Goal: Task Accomplishment & Management: Use online tool/utility

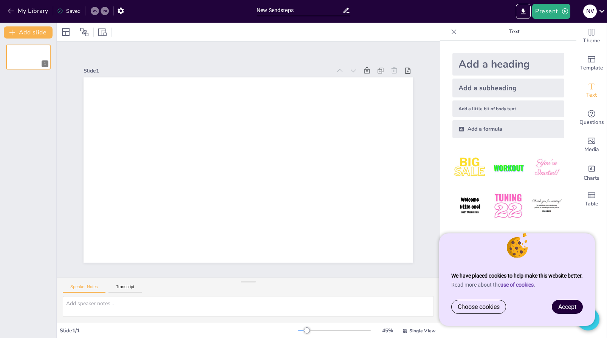
click at [563, 308] on span "Accept" at bounding box center [567, 307] width 18 height 7
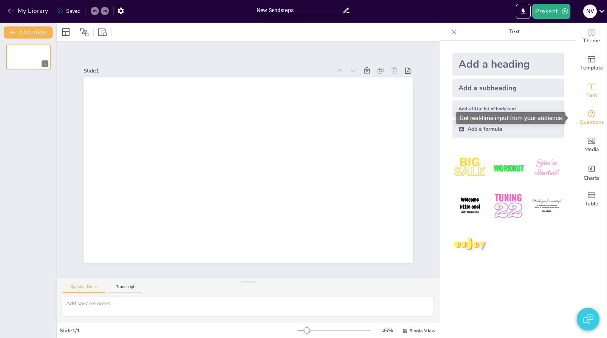
click at [587, 112] on icon "Get real-time input from your audience" at bounding box center [591, 113] width 9 height 9
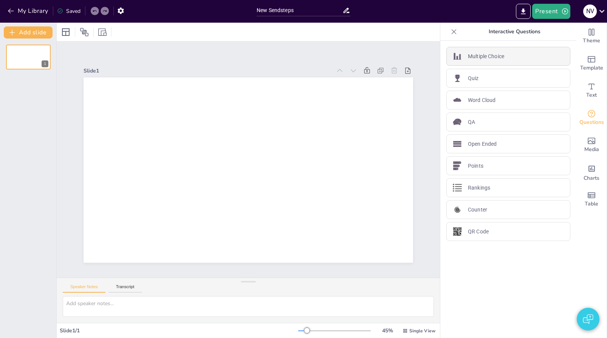
click at [485, 59] on p "Multiple Choice" at bounding box center [486, 57] width 36 height 8
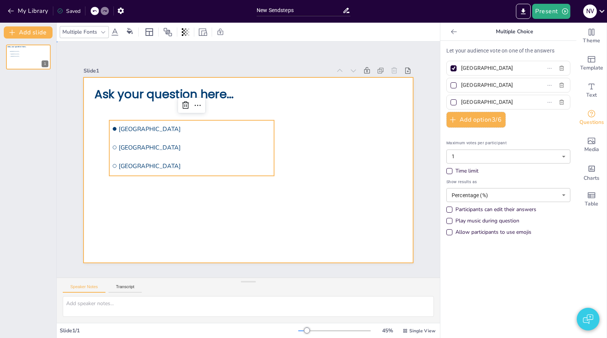
click at [357, 155] on div at bounding box center [249, 170] width 330 height 186
click at [253, 158] on li "[GEOGRAPHIC_DATA]" at bounding box center [191, 166] width 165 height 17
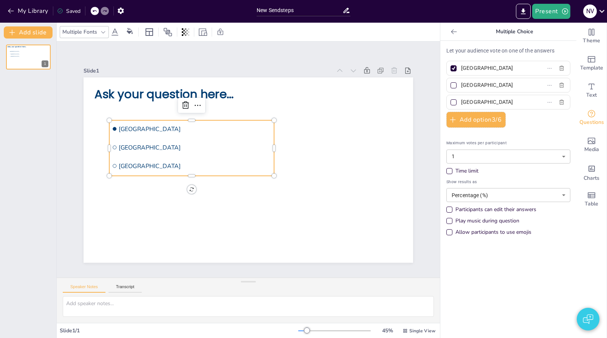
click at [450, 33] on icon at bounding box center [454, 32] width 8 height 8
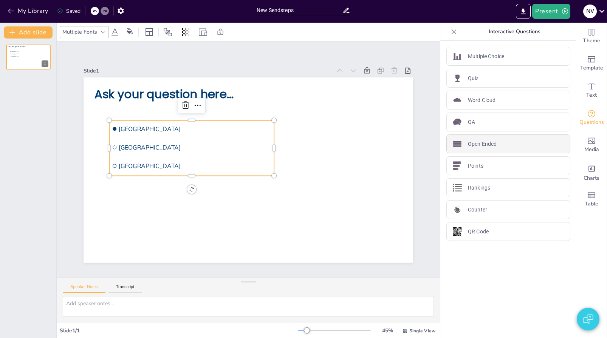
click at [479, 143] on p "Open Ended" at bounding box center [482, 144] width 29 height 8
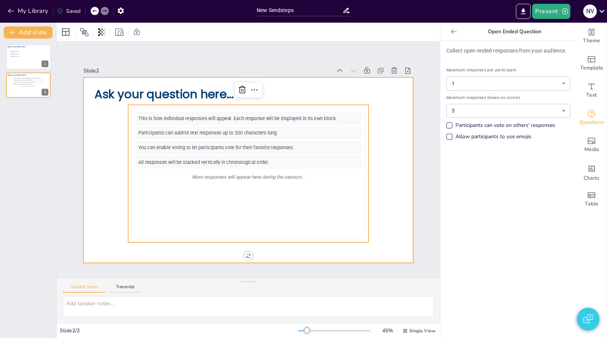
click at [274, 101] on div at bounding box center [249, 170] width 330 height 186
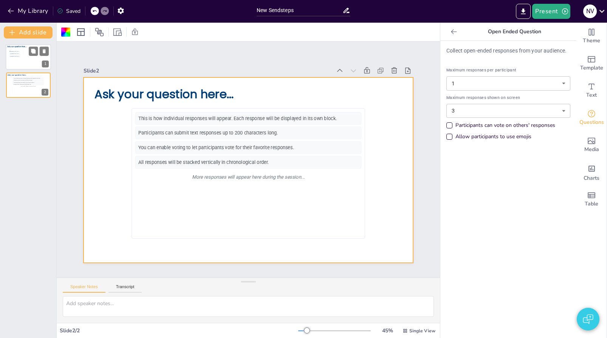
click at [28, 53] on li "[GEOGRAPHIC_DATA]" at bounding box center [20, 51] width 23 height 2
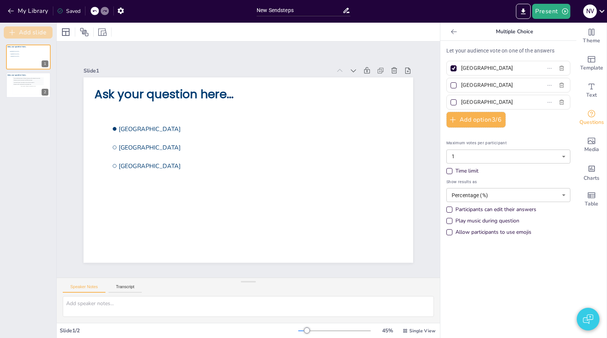
click at [31, 32] on button "Add slide" at bounding box center [28, 32] width 49 height 12
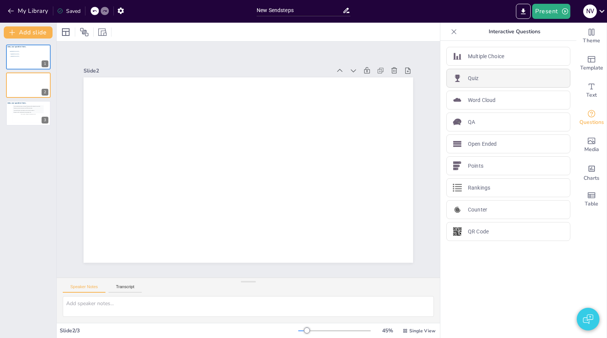
click at [486, 75] on div "Quiz" at bounding box center [508, 78] width 124 height 19
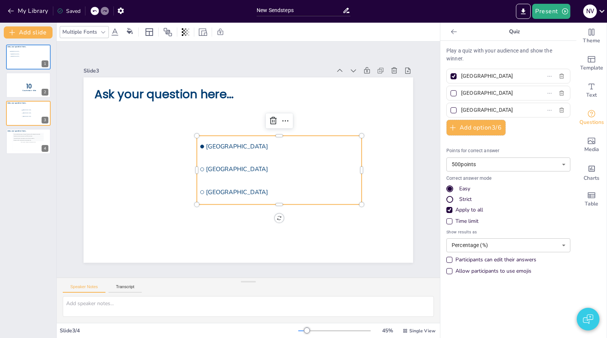
click at [254, 152] on ul "[GEOGRAPHIC_DATA] [GEOGRAPHIC_DATA] [GEOGRAPHIC_DATA]" at bounding box center [279, 170] width 165 height 69
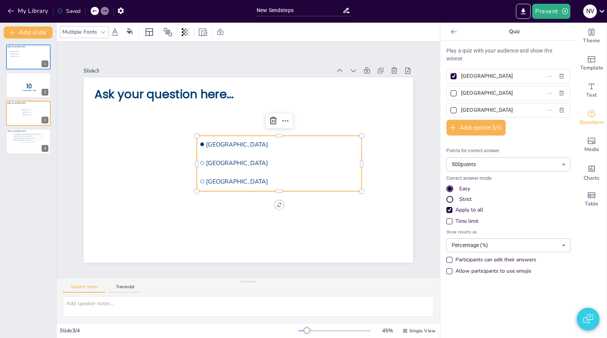
click at [450, 31] on icon at bounding box center [454, 32] width 8 height 8
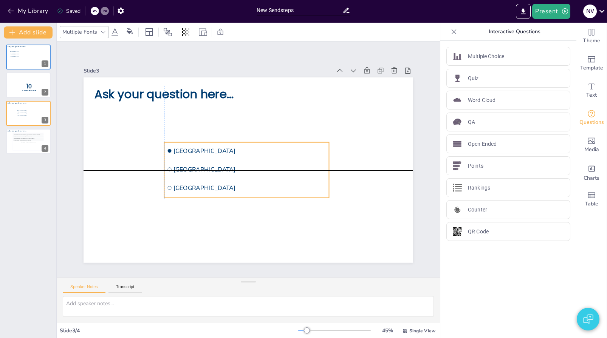
drag, startPoint x: 282, startPoint y: 157, endPoint x: 247, endPoint y: 164, distance: 35.9
click at [247, 166] on span "[GEOGRAPHIC_DATA]" at bounding box center [250, 170] width 153 height 8
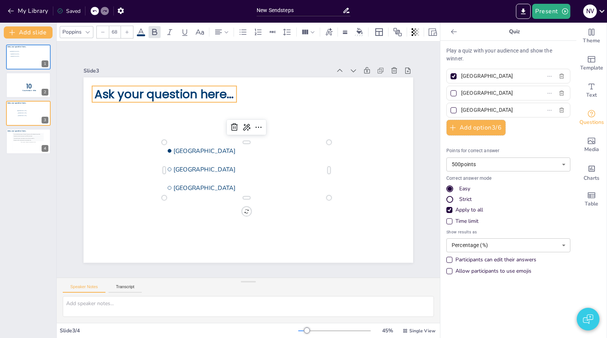
click at [139, 93] on p "Ask your question here..." at bounding box center [164, 94] width 144 height 16
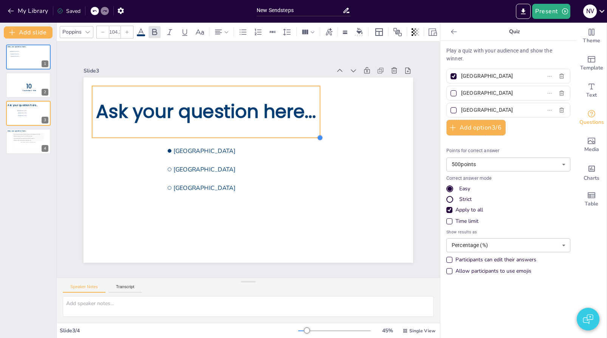
type input "101.1"
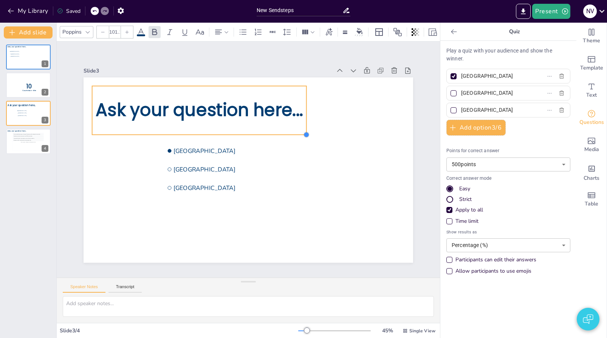
drag, startPoint x: 231, startPoint y: 101, endPoint x: 213, endPoint y: 108, distance: 19.5
click at [213, 108] on div "Ask your question here... [GEOGRAPHIC_DATA] [GEOGRAPHIC_DATA] [GEOGRAPHIC_DATA]" at bounding box center [249, 170] width 330 height 186
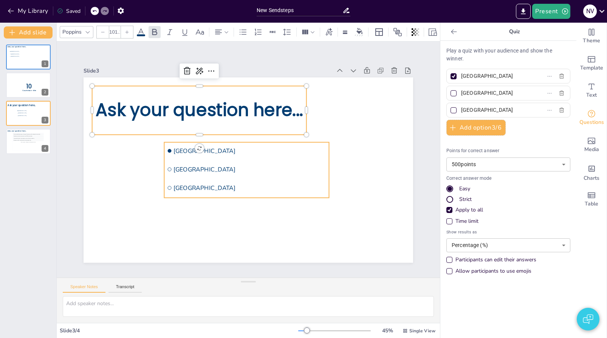
click at [187, 155] on li "[GEOGRAPHIC_DATA]" at bounding box center [246, 151] width 165 height 17
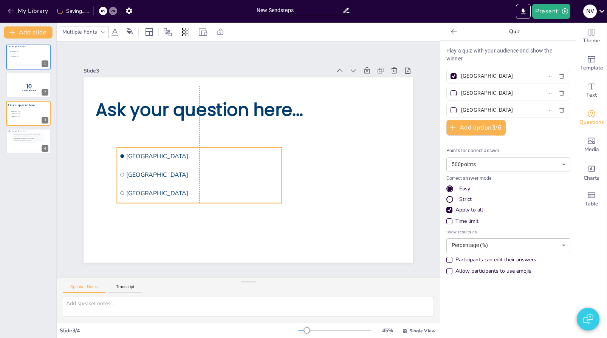
drag, startPoint x: 266, startPoint y: 159, endPoint x: 226, endPoint y: 164, distance: 40.8
click at [226, 166] on li "[GEOGRAPHIC_DATA]" at bounding box center [199, 174] width 165 height 17
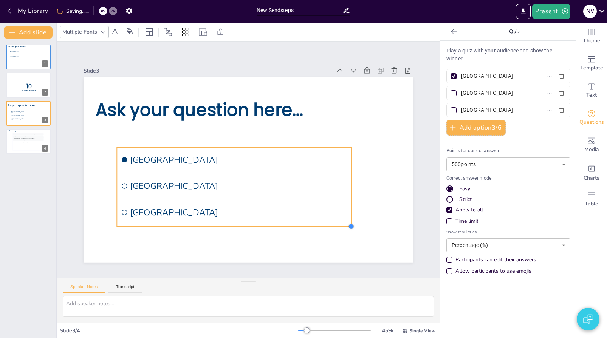
drag, startPoint x: 275, startPoint y: 199, endPoint x: 317, endPoint y: 226, distance: 50.5
click at [317, 226] on div "Ask your question here... [GEOGRAPHIC_DATA] [GEOGRAPHIC_DATA] [GEOGRAPHIC_DATA]" at bounding box center [249, 170] width 330 height 186
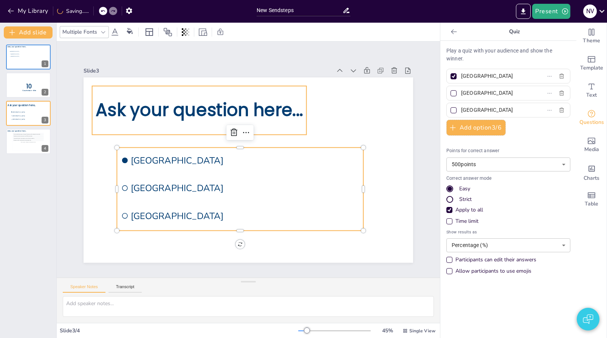
click at [244, 98] on span "Ask your question here..." at bounding box center [199, 110] width 207 height 24
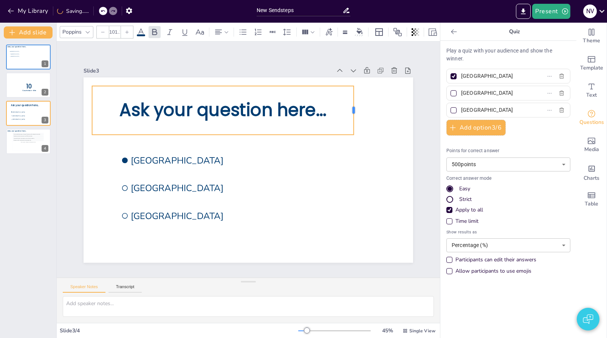
drag, startPoint x: 303, startPoint y: 106, endPoint x: 350, endPoint y: 108, distance: 47.3
click at [354, 108] on div at bounding box center [357, 110] width 6 height 48
click at [404, 53] on div "Slide 1 Ask your question here... [GEOGRAPHIC_DATA] [GEOGRAPHIC_DATA] The Hague…" at bounding box center [248, 160] width 383 height 236
click at [270, 115] on span "Ask your question here..." at bounding box center [222, 110] width 207 height 24
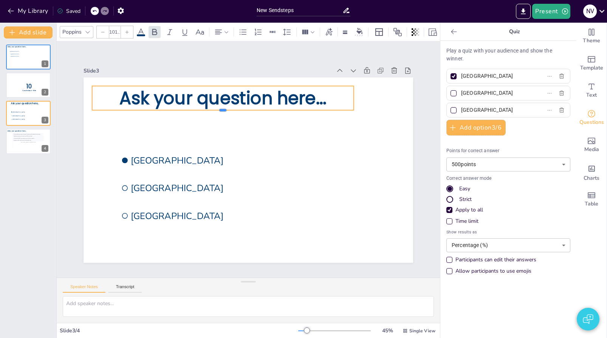
drag, startPoint x: 217, startPoint y: 133, endPoint x: 218, endPoint y: 104, distance: 29.5
click at [218, 104] on div "Ask your question here... [GEOGRAPHIC_DATA] [GEOGRAPHIC_DATA] [GEOGRAPHIC_DATA]" at bounding box center [249, 170] width 330 height 186
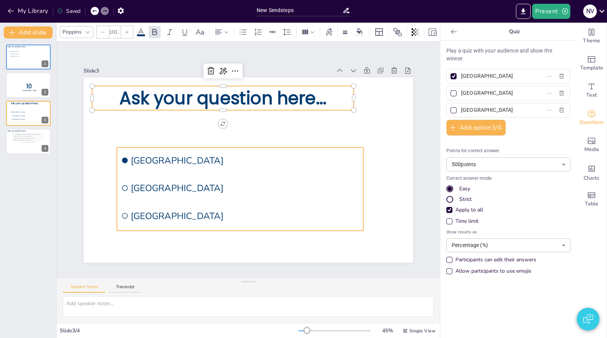
click at [160, 167] on li "[GEOGRAPHIC_DATA]" at bounding box center [240, 161] width 246 height 26
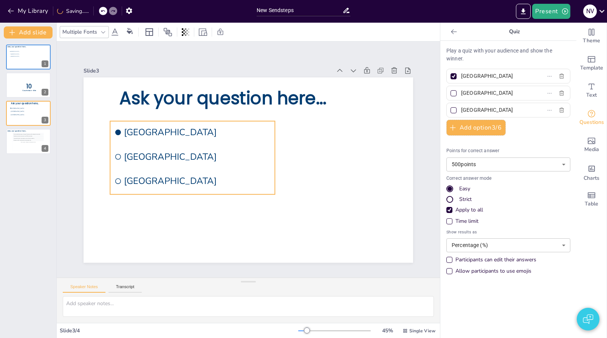
drag, startPoint x: 231, startPoint y: 166, endPoint x: 225, endPoint y: 140, distance: 27.3
click at [225, 140] on li "[GEOGRAPHIC_DATA]" at bounding box center [192, 132] width 165 height 22
click at [450, 33] on icon at bounding box center [454, 32] width 8 height 8
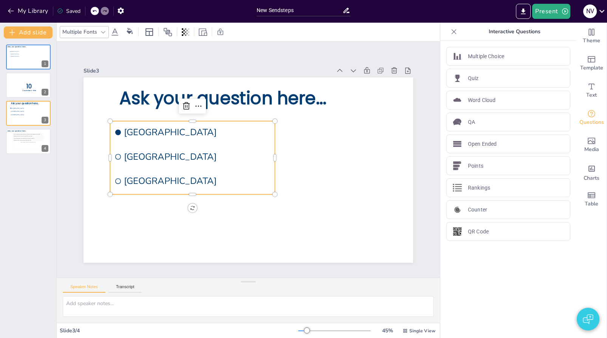
click at [450, 29] on icon at bounding box center [454, 32] width 8 height 8
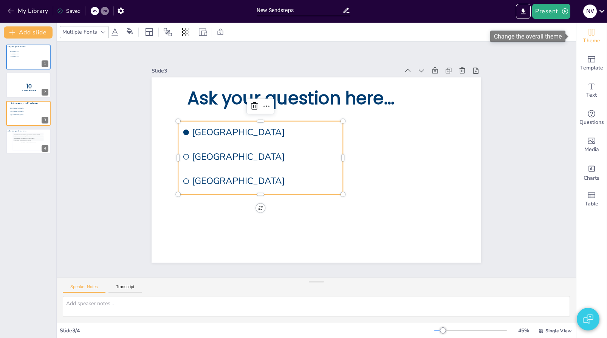
click at [589, 32] on icon "Change the overall theme" at bounding box center [592, 32] width 6 height 7
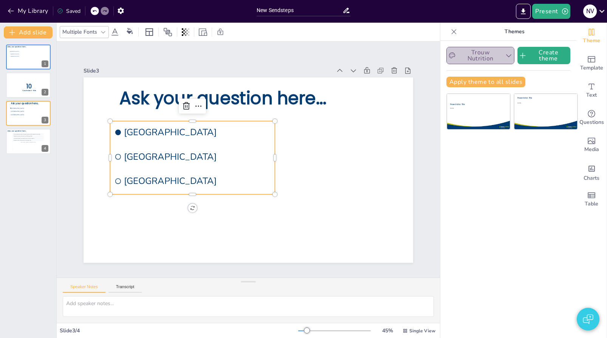
click at [473, 51] on button "Trouw Nutrition" at bounding box center [480, 55] width 68 height 17
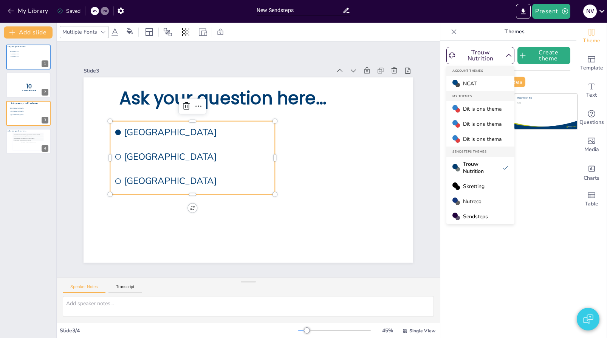
click at [477, 189] on span "Skretting" at bounding box center [474, 186] width 22 height 7
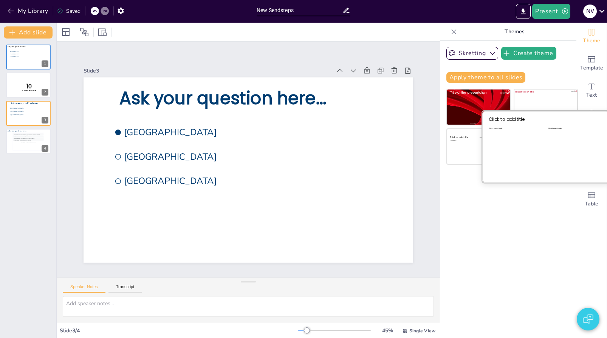
click at [536, 148] on div "Click to add body" at bounding box center [516, 151] width 55 height 48
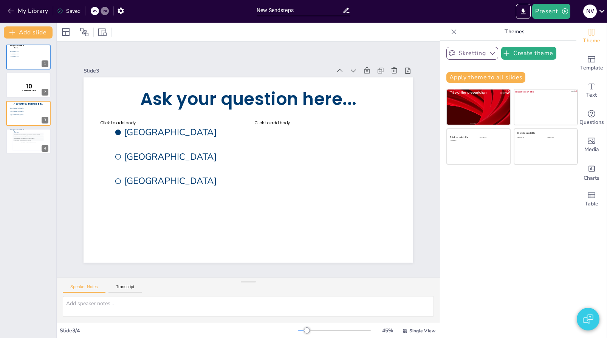
click at [476, 51] on button "Skretting" at bounding box center [472, 53] width 52 height 13
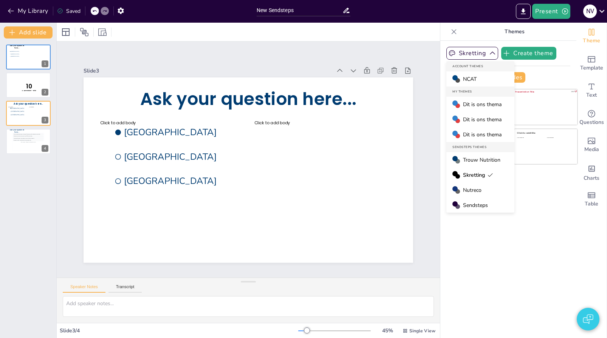
click at [482, 189] on div "Nutreco" at bounding box center [480, 190] width 68 height 15
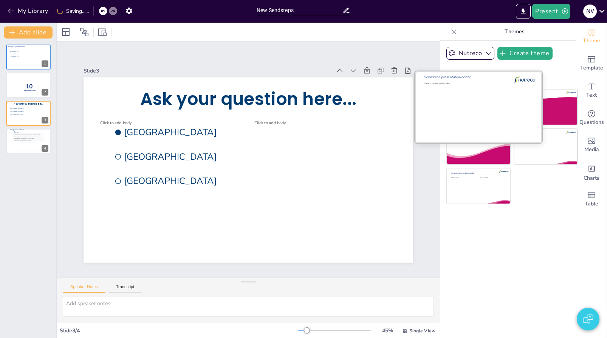
click at [470, 92] on div at bounding box center [478, 106] width 127 height 71
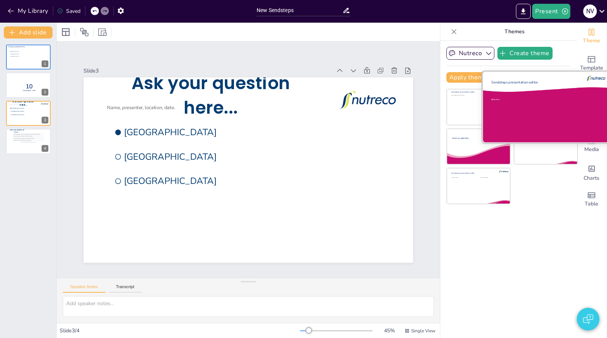
click at [525, 108] on div "Body text" at bounding box center [540, 114] width 99 height 33
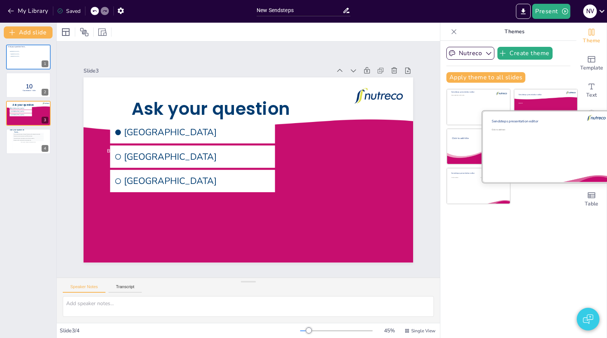
click at [527, 143] on div "Click to add text" at bounding box center [544, 150] width 105 height 42
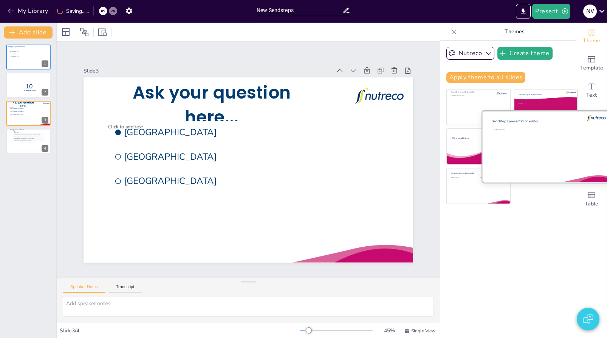
click at [485, 132] on div at bounding box center [545, 146] width 127 height 71
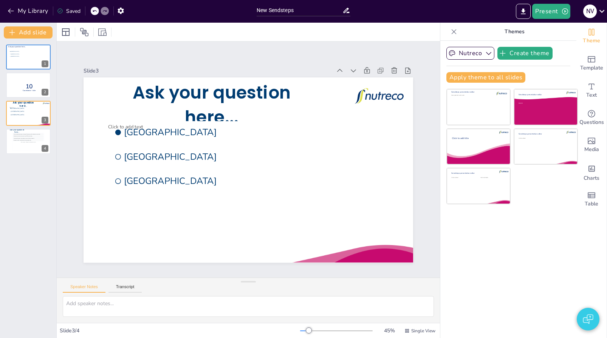
click at [466, 61] on div "Nutreco Create theme Apply theme to all slides Sendsteps presentation editor Na…" at bounding box center [508, 68] width 124 height 42
click at [466, 54] on button "Nutreco" at bounding box center [470, 53] width 48 height 13
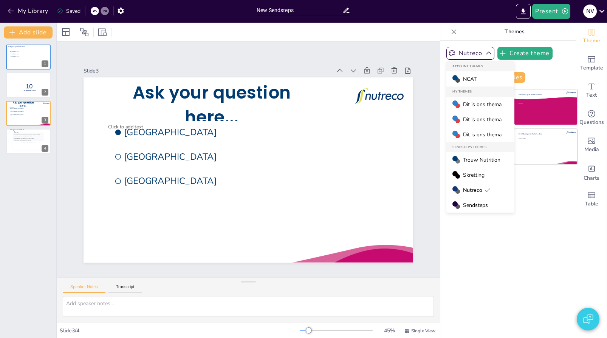
click at [479, 201] on div "Sendsteps" at bounding box center [480, 205] width 68 height 15
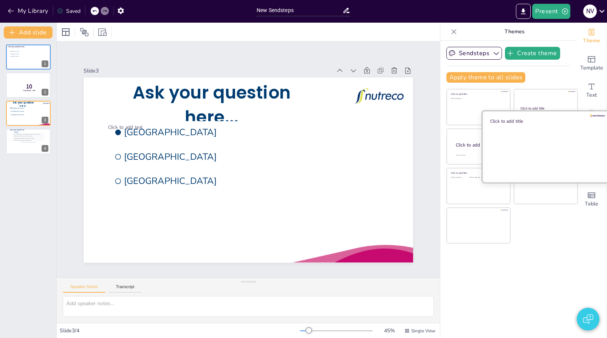
click at [547, 157] on div at bounding box center [545, 146] width 127 height 71
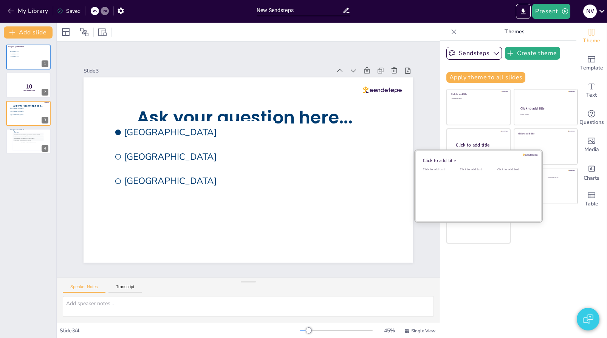
click at [484, 184] on div "Click to add text" at bounding box center [477, 190] width 34 height 47
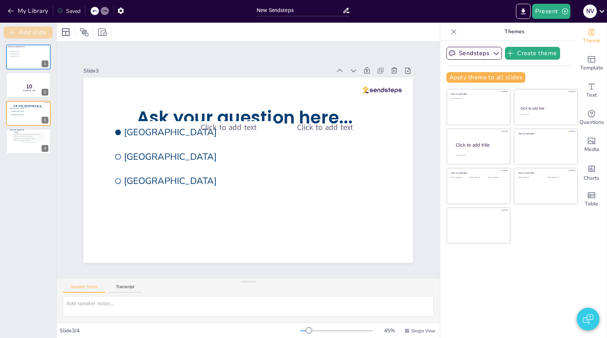
click at [22, 36] on button "Add slide" at bounding box center [28, 32] width 49 height 12
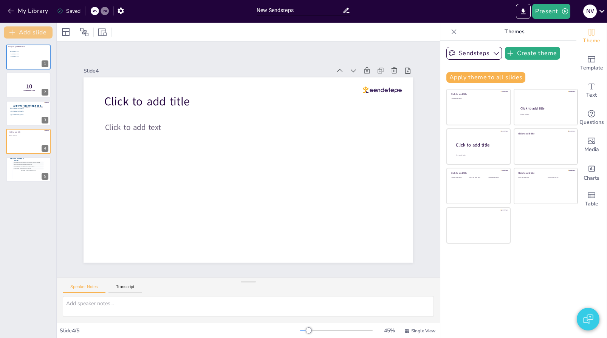
click at [22, 36] on button "Add slide" at bounding box center [28, 32] width 49 height 12
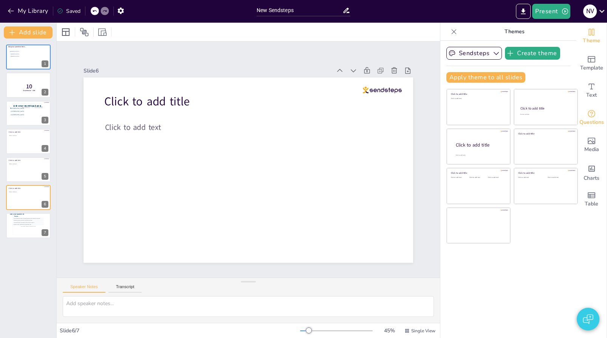
drag, startPoint x: 599, startPoint y: 123, endPoint x: 593, endPoint y: 120, distance: 6.8
click at [593, 120] on div "Questions" at bounding box center [591, 117] width 30 height 27
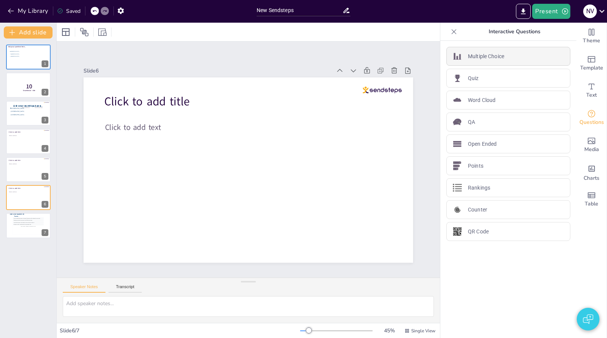
click at [480, 56] on p "Multiple Choice" at bounding box center [486, 57] width 36 height 8
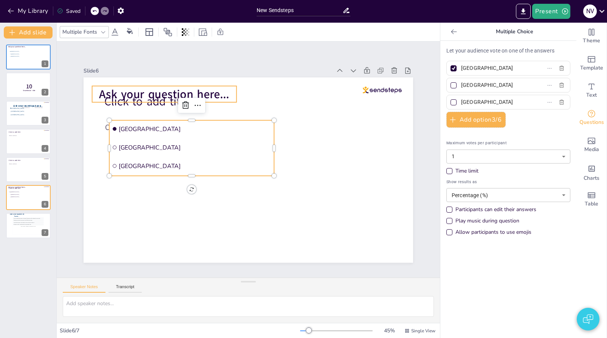
click at [134, 99] on span "Ask your question here..." at bounding box center [164, 94] width 130 height 16
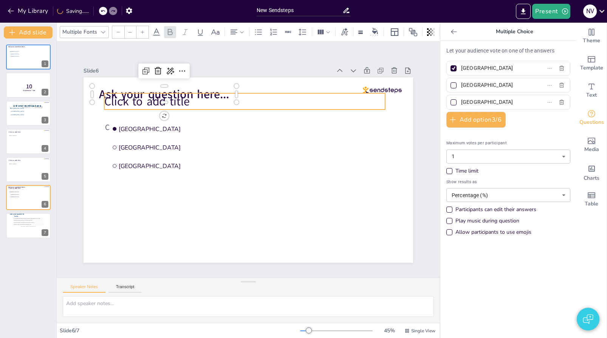
type input "68"
click at [136, 103] on span "Click to add title" at bounding box center [146, 102] width 85 height 16
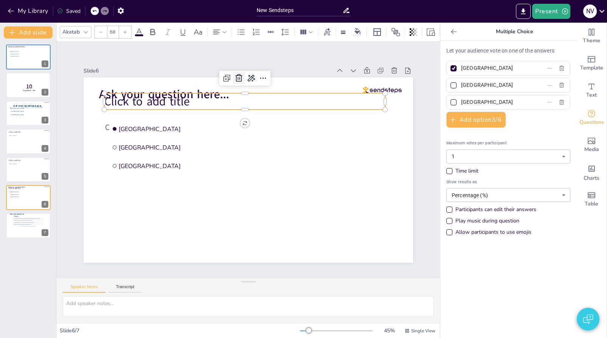
click at [235, 75] on icon at bounding box center [238, 78] width 9 height 9
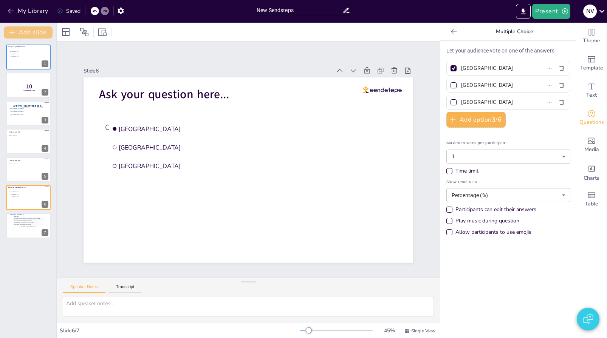
click at [42, 34] on button "Add slide" at bounding box center [28, 32] width 49 height 12
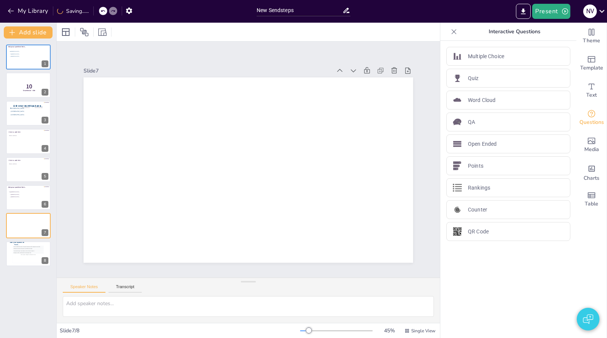
click at [452, 32] on div at bounding box center [454, 32] width 12 height 12
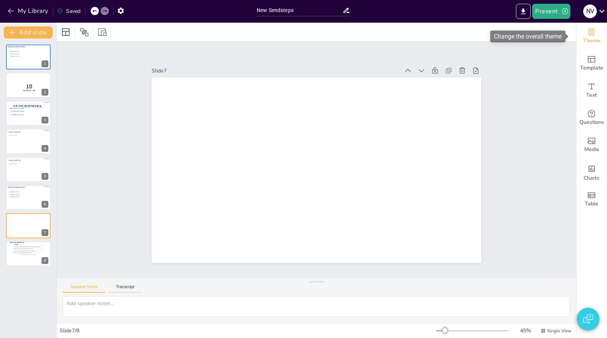
click at [587, 31] on icon "Change the overall theme" at bounding box center [591, 32] width 9 height 9
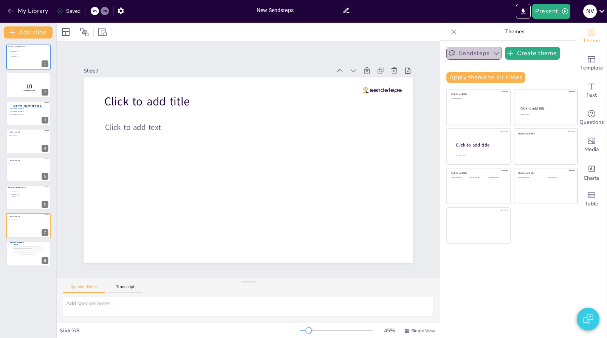
click at [454, 53] on button "Sendsteps" at bounding box center [474, 53] width 56 height 13
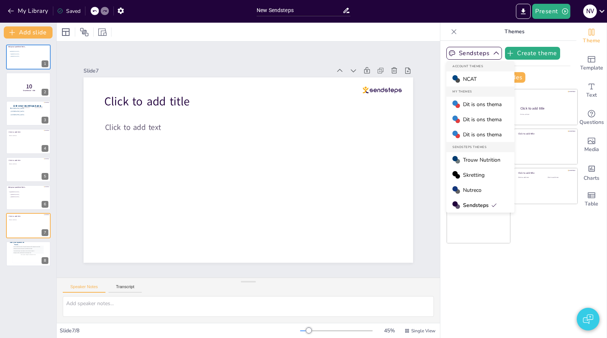
click at [491, 206] on icon at bounding box center [494, 205] width 6 height 6
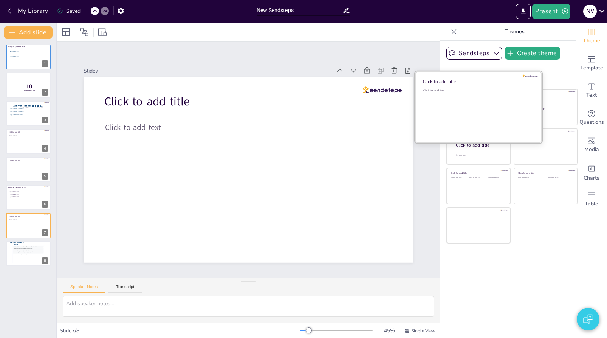
click at [461, 103] on div "Click to add text" at bounding box center [477, 111] width 108 height 47
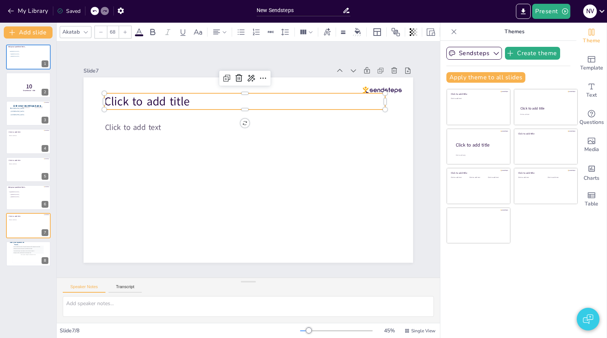
click at [181, 99] on span "Click to add title" at bounding box center [146, 102] width 85 height 16
click at [235, 77] on icon at bounding box center [238, 78] width 9 height 9
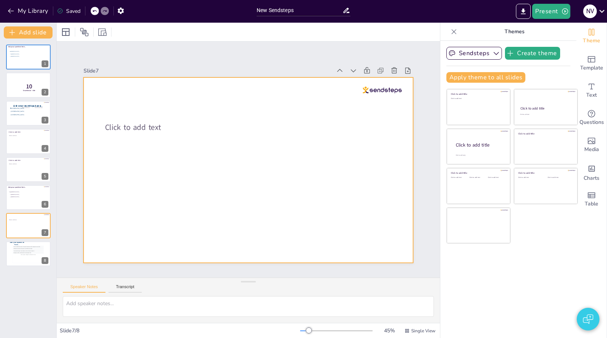
click at [112, 131] on div at bounding box center [249, 170] width 330 height 186
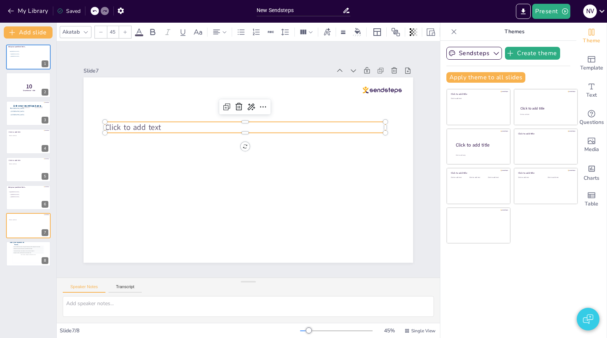
click at [115, 128] on span "Click to add text" at bounding box center [133, 127] width 56 height 11
click at [236, 103] on icon at bounding box center [239, 107] width 7 height 8
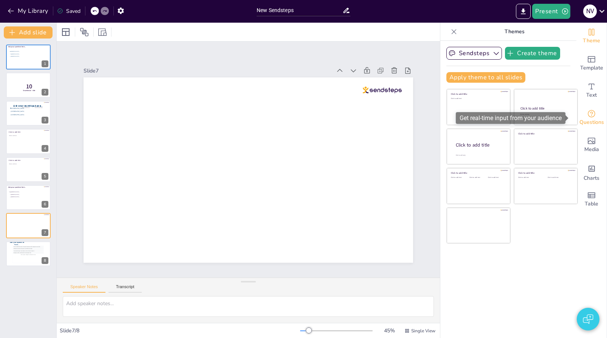
click at [592, 122] on span "Questions" at bounding box center [592, 122] width 25 height 8
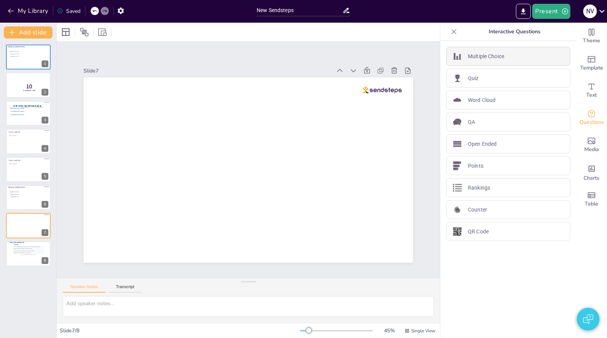
click at [496, 59] on p "Multiple Choice" at bounding box center [486, 57] width 36 height 8
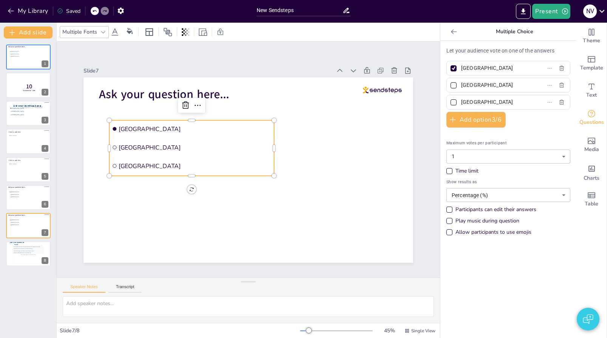
click at [450, 32] on icon at bounding box center [454, 32] width 8 height 8
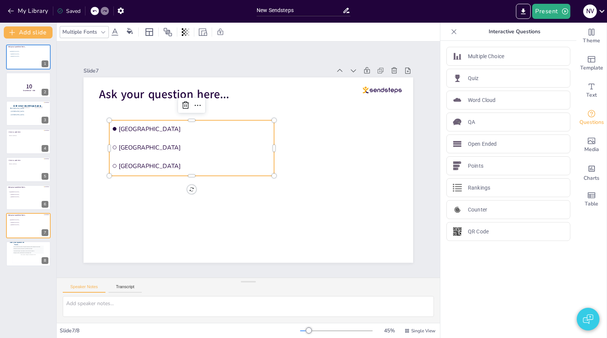
click at [576, 318] on div "Theme Template Text Questions Media Charts Table" at bounding box center [591, 181] width 31 height 316
click at [583, 318] on button "button" at bounding box center [588, 319] width 23 height 23
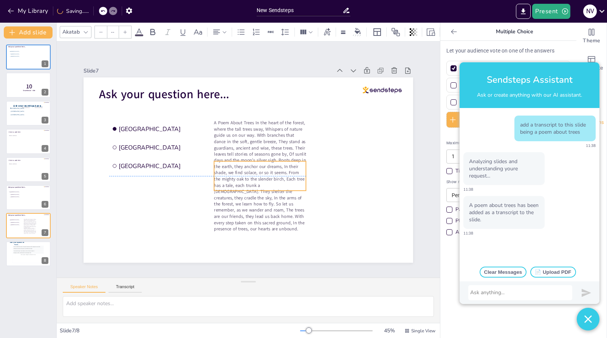
drag, startPoint x: 156, startPoint y: 151, endPoint x: 269, endPoint y: 211, distance: 128.0
click at [269, 211] on span "A Poem About Trees In the heart of the forest, where the tall trees sway, Whisp…" at bounding box center [260, 176] width 92 height 112
click at [257, 181] on span "A Poem About Trees In the heart of the forest, where the tall trees sway, Whisp…" at bounding box center [260, 176] width 92 height 112
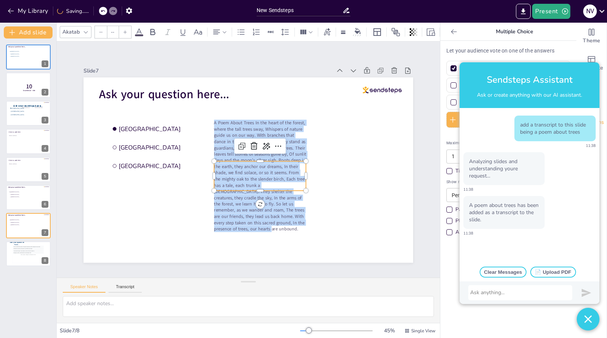
click at [257, 181] on span "A Poem About Trees In the heart of the forest, where the tall trees sway, Whisp…" at bounding box center [260, 176] width 92 height 112
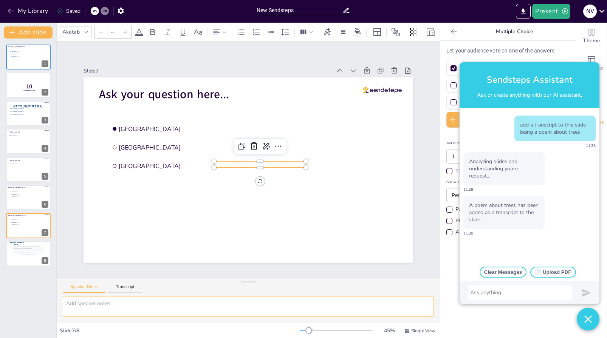
click at [122, 302] on textarea at bounding box center [248, 306] width 371 height 21
paste textarea "A Poem About Trees In the heart of the forest, where the tall trees sway, Whisp…"
type textarea "A Poem About Trees In the heart of the forest, where the tall trees sway, Whisp…"
